Goal: Use online tool/utility: Utilize a website feature to perform a specific function

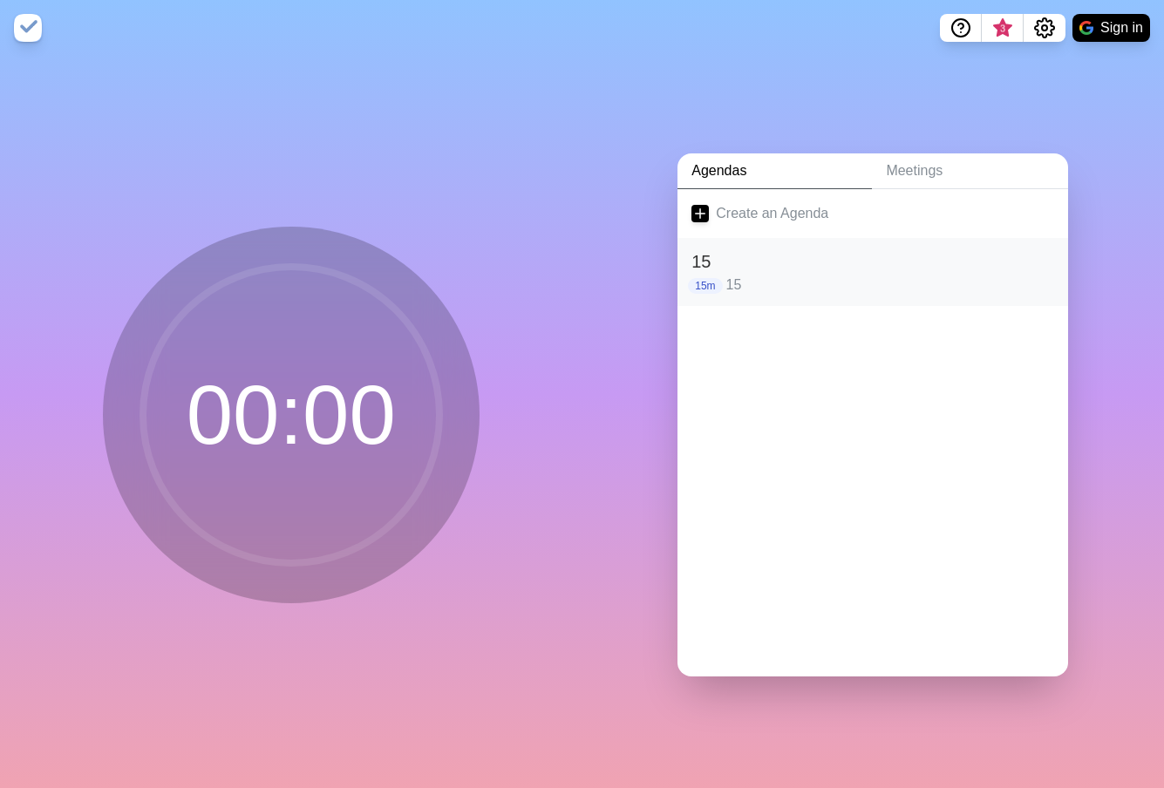
click at [765, 255] on h2 "15" at bounding box center [872, 261] width 363 height 26
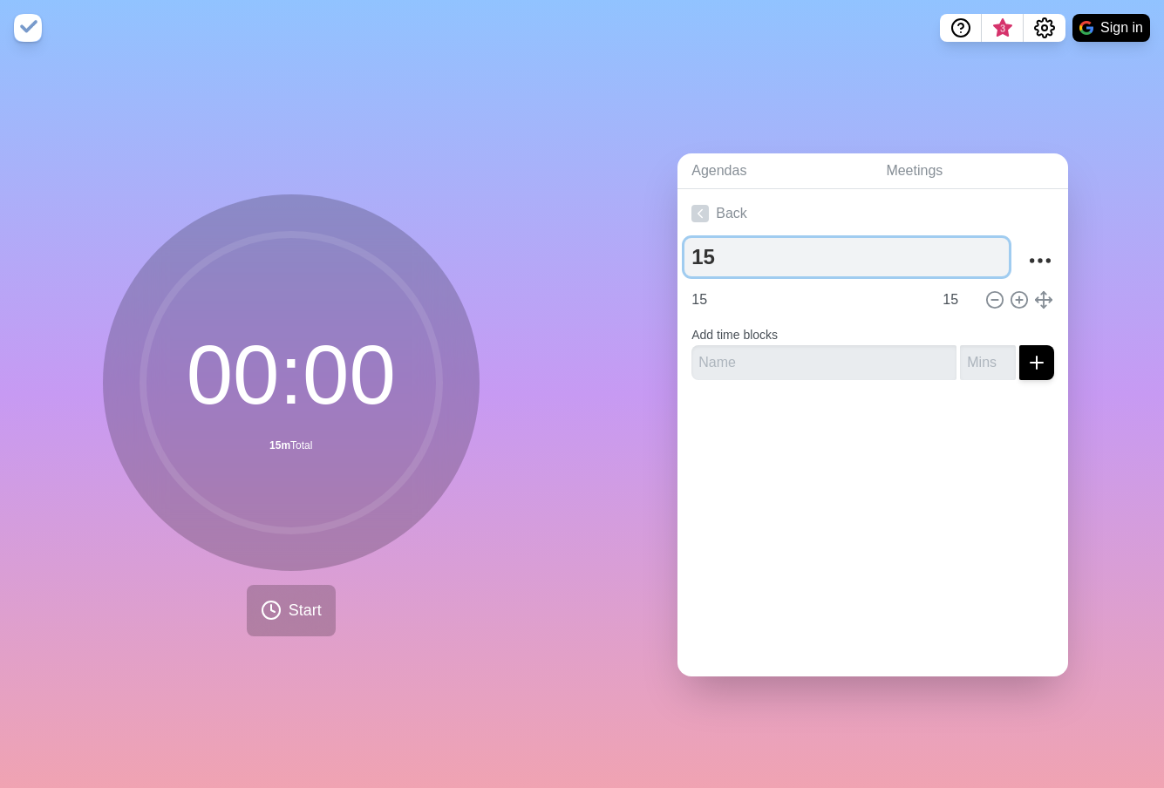
click at [745, 261] on textarea "15" at bounding box center [846, 257] width 324 height 38
type textarea "20"
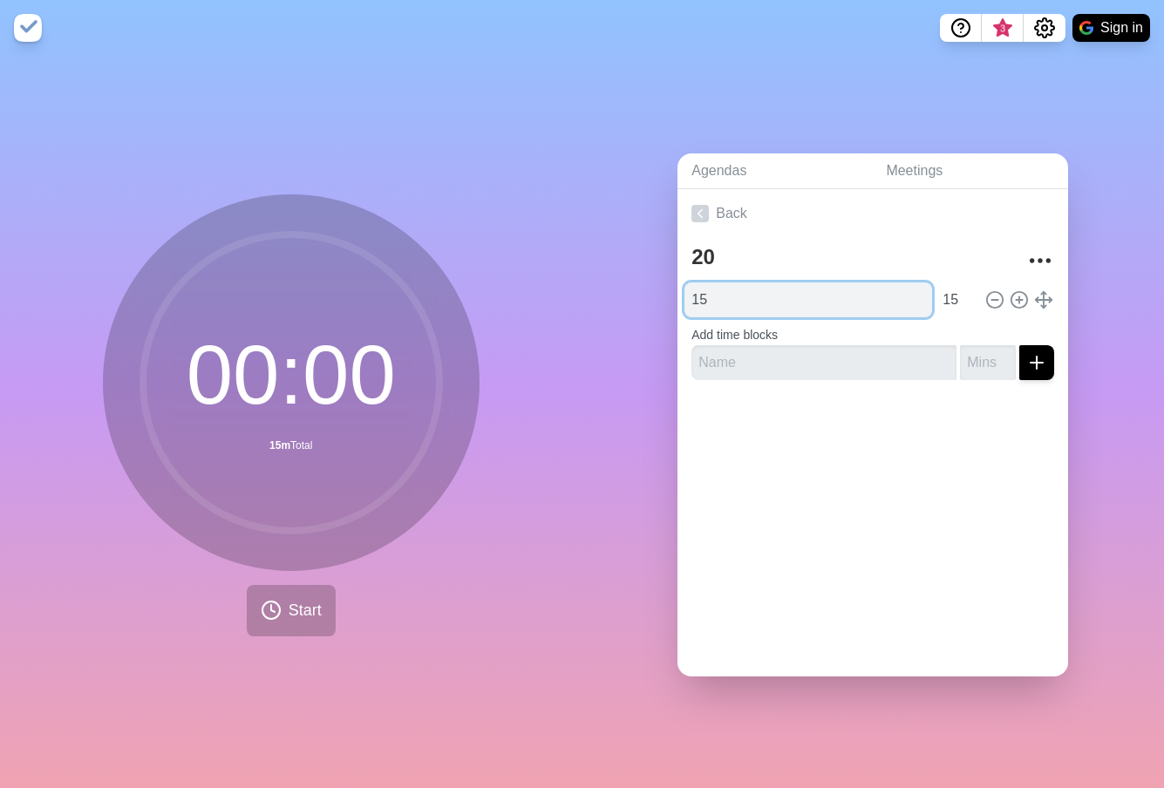
click at [745, 292] on input "15" at bounding box center [808, 299] width 248 height 35
type input "1"
type input "20"
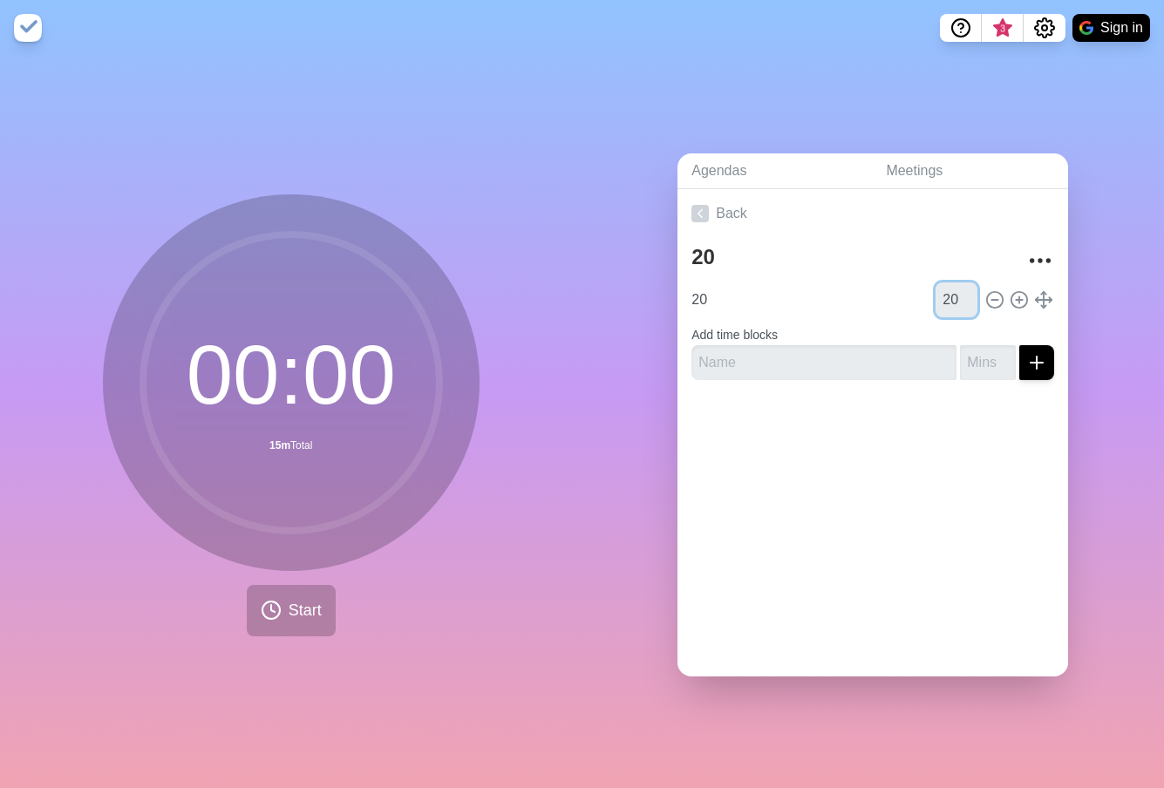
type input "20"
click at [294, 618] on button "Start" at bounding box center [291, 610] width 89 height 51
